Goal: Navigation & Orientation: Find specific page/section

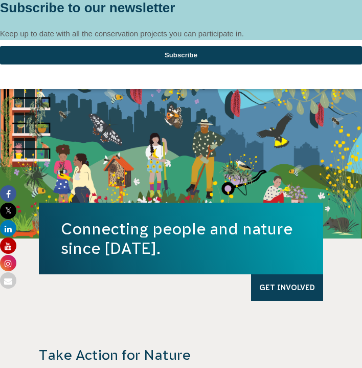
click at [350, 0] on div at bounding box center [181, 0] width 362 height 0
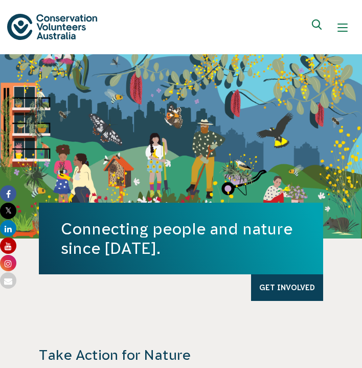
click at [340, 24] on span "Show mobile navigation menu" at bounding box center [343, 24] width 10 height 1
click at [343, 32] on div "Show mobile navigation menu" at bounding box center [343, 28] width 10 height 10
click at [343, 31] on span "Show mobile navigation menu" at bounding box center [343, 31] width 10 height 1
click at [269, 36] on div "About Us Our Priorities Reconciliation Impact Our Board Our People Careers CVA …" at bounding box center [181, 27] width 348 height 42
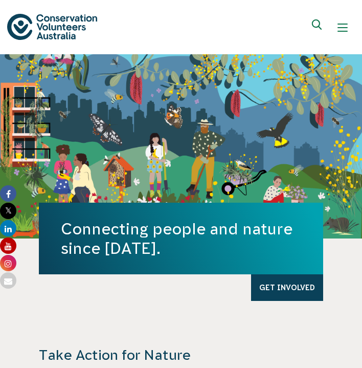
click at [340, 25] on div "Show mobile navigation menu" at bounding box center [343, 28] width 10 height 10
click at [340, 29] on div "Show mobile navigation menu" at bounding box center [343, 28] width 10 height 10
click at [323, 26] on icon "Expand search box" at bounding box center [318, 26] width 13 height 15
click at [262, 38] on div "About Us Our Priorities Reconciliation Impact Our Board Our People Careers CVA …" at bounding box center [181, 27] width 348 height 42
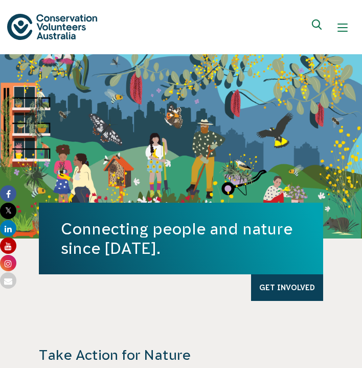
click at [343, 24] on span "Show mobile navigation menu" at bounding box center [343, 24] width 10 height 1
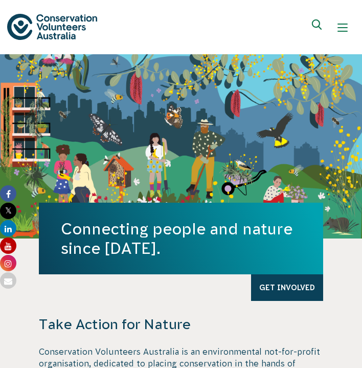
click at [345, 28] on div "Show mobile navigation menu" at bounding box center [343, 28] width 10 height 10
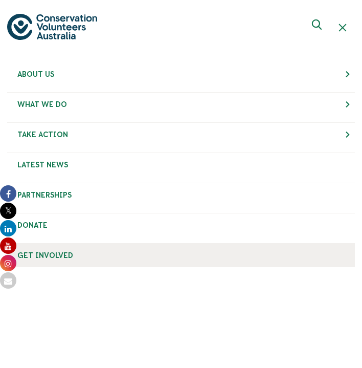
click at [103, 253] on link "Get Involved" at bounding box center [181, 256] width 348 height 24
